Goal: Task Accomplishment & Management: Use online tool/utility

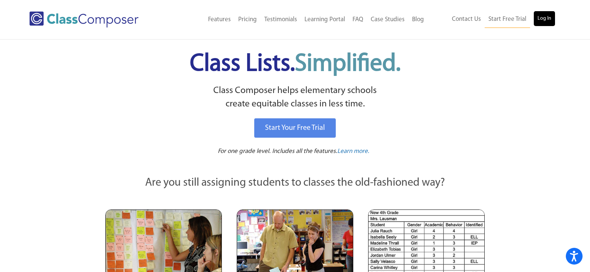
click at [549, 11] on div "Menu Home Old Features Pricing Testimonials Learning Portal FAQ Case Studies Bl…" at bounding box center [295, 19] width 532 height 39
click at [548, 14] on link "Log In" at bounding box center [544, 18] width 21 height 15
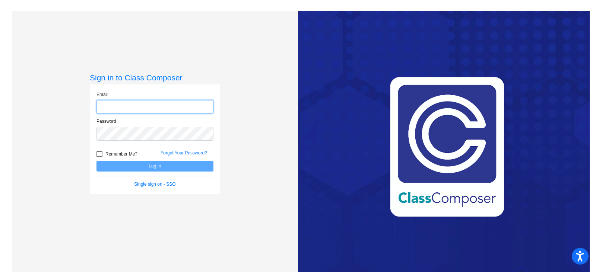
type input "tammy.agi@lcps.org"
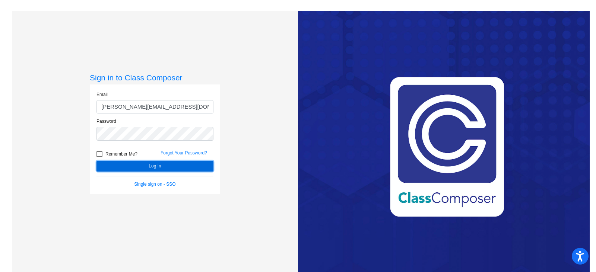
click at [174, 165] on button "Log In" at bounding box center [154, 166] width 117 height 11
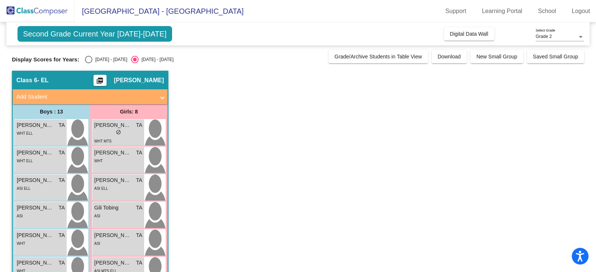
click at [88, 60] on div "Select an option" at bounding box center [88, 59] width 7 height 7
click at [88, 63] on input "2024 - 2025" at bounding box center [88, 63] width 0 height 0
radio input "true"
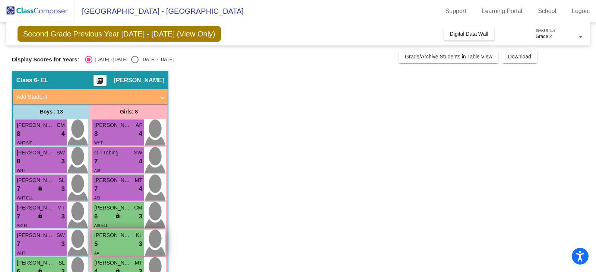
click at [120, 241] on div "5 lock do_not_disturb_alt 3" at bounding box center [118, 244] width 48 height 10
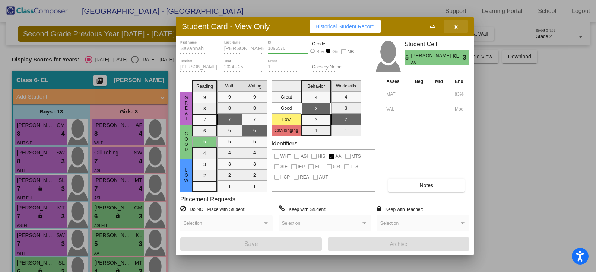
click at [453, 26] on button "button" at bounding box center [456, 26] width 24 height 13
